Goal: Find specific page/section: Find specific page/section

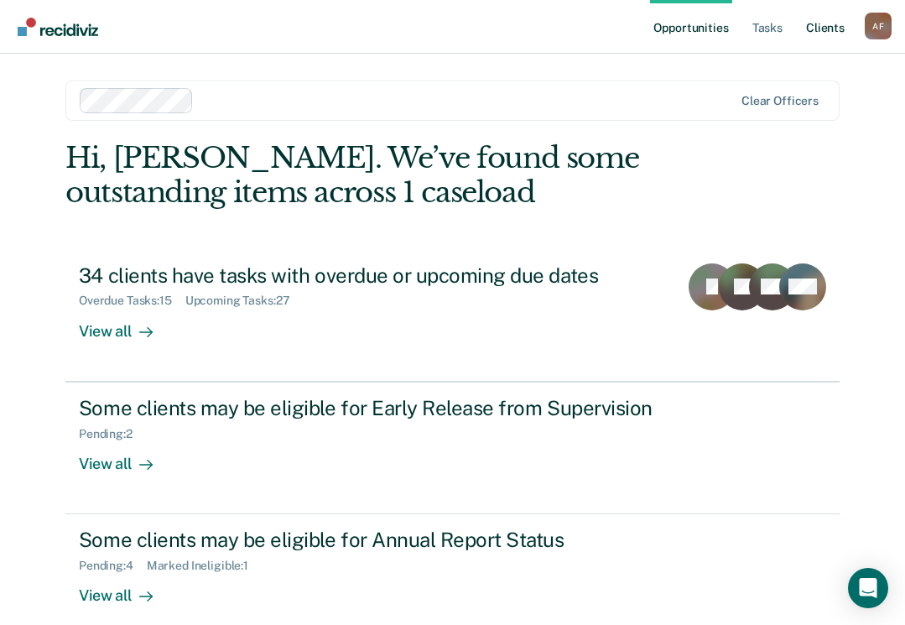
click at [821, 27] on link "Client s" at bounding box center [824, 27] width 45 height 54
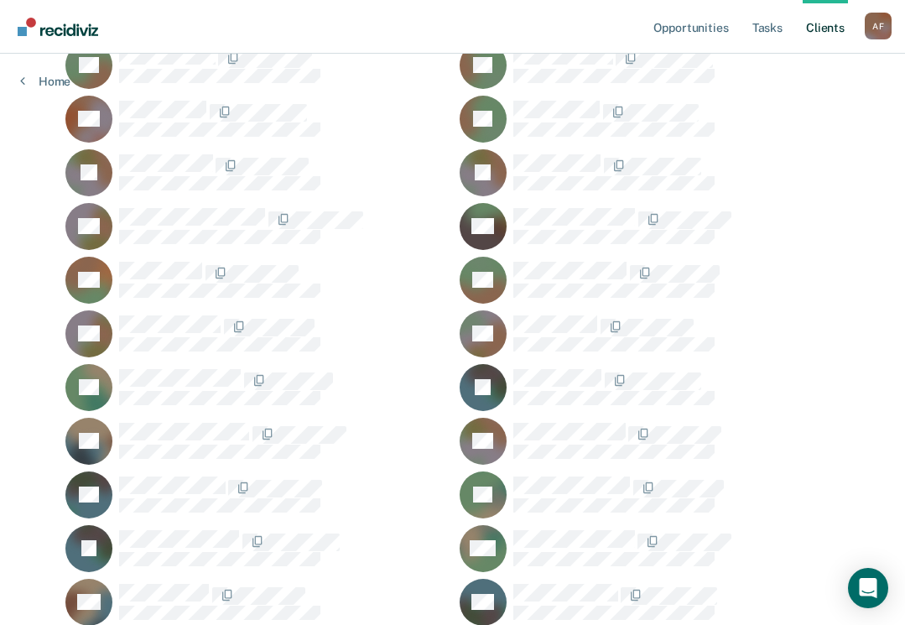
scroll to position [671, 0]
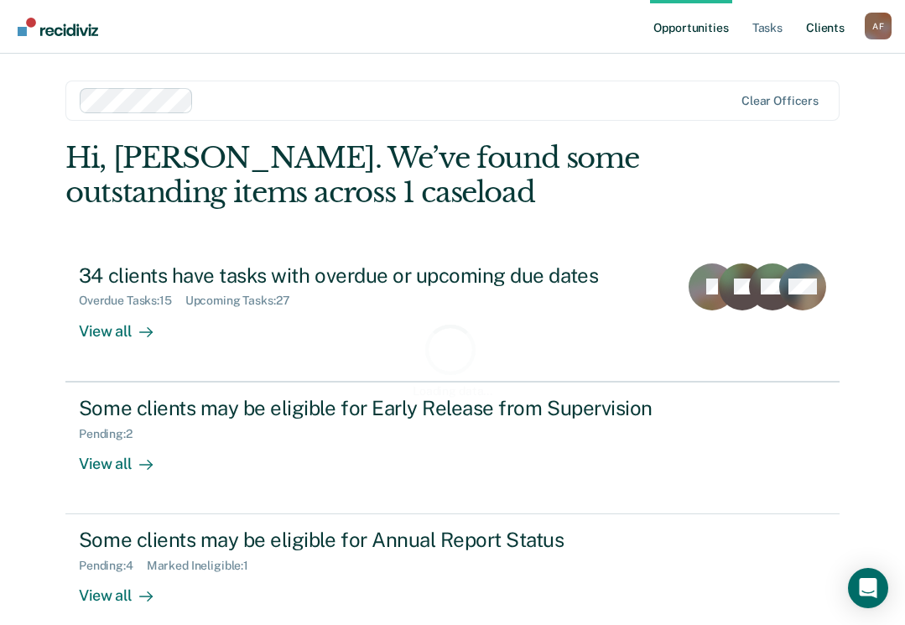
click at [837, 27] on link "Client s" at bounding box center [824, 27] width 45 height 54
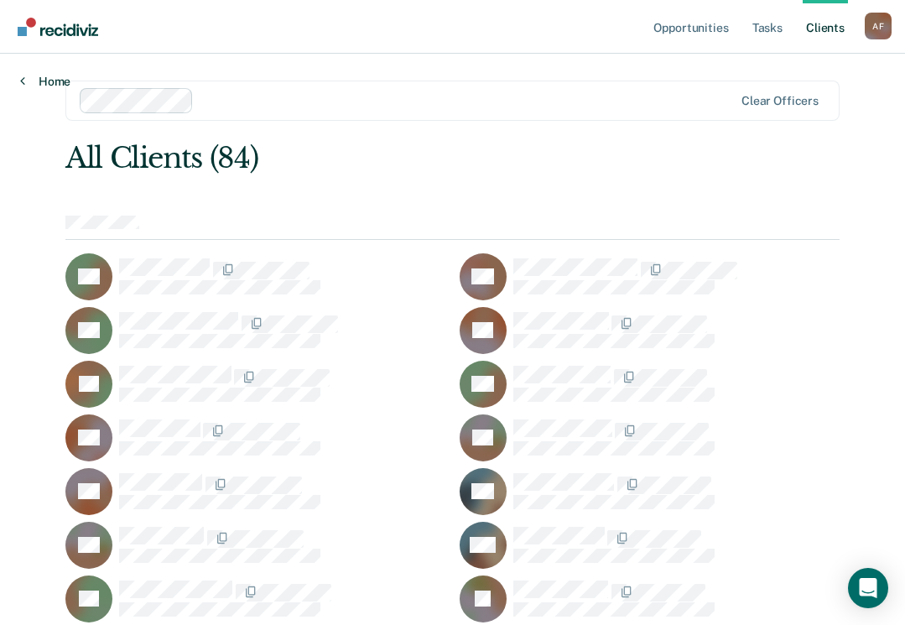
click at [48, 82] on link "Home" at bounding box center [45, 81] width 50 height 15
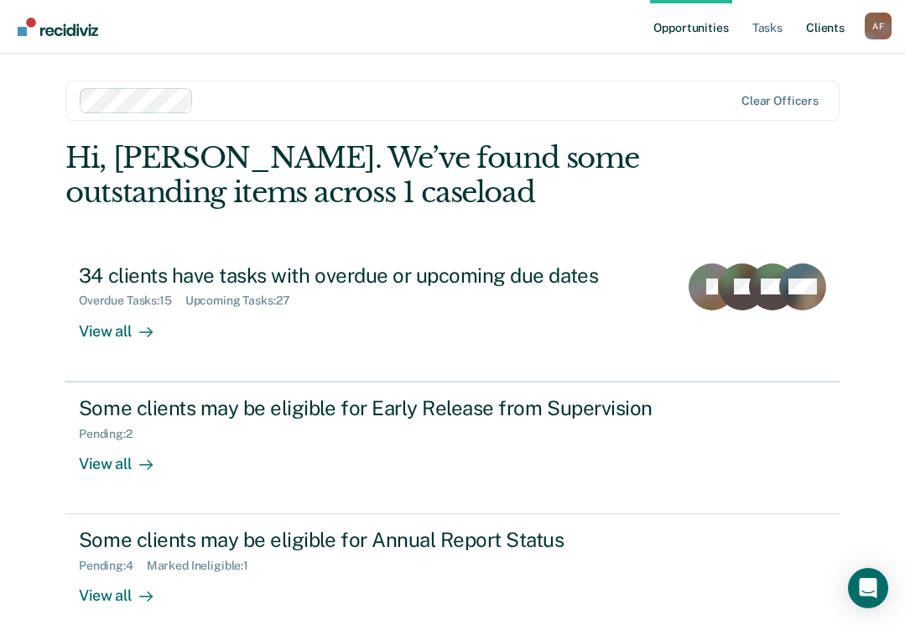
click at [819, 26] on link "Client s" at bounding box center [824, 27] width 45 height 54
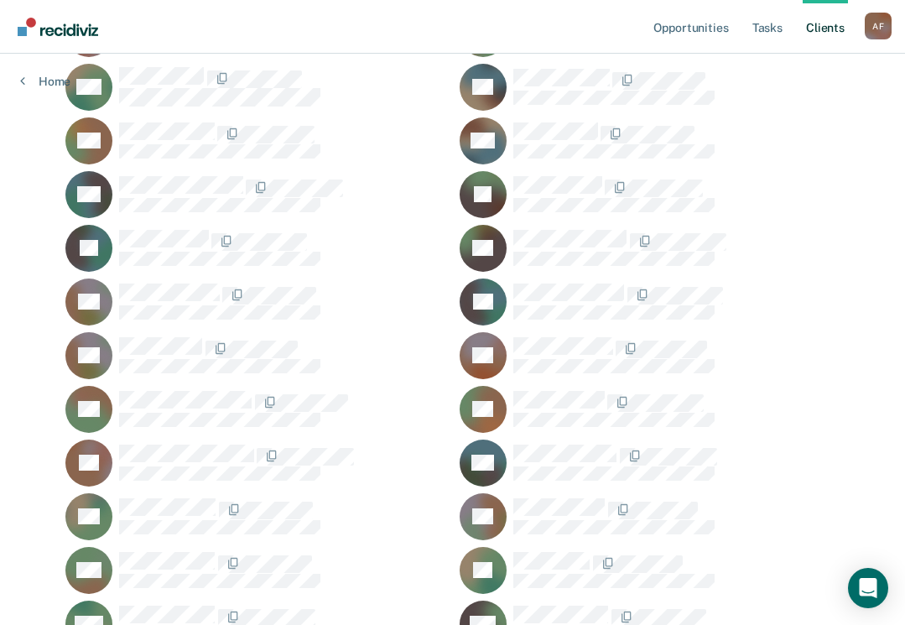
scroll to position [1941, 0]
